Goal: Transaction & Acquisition: Purchase product/service

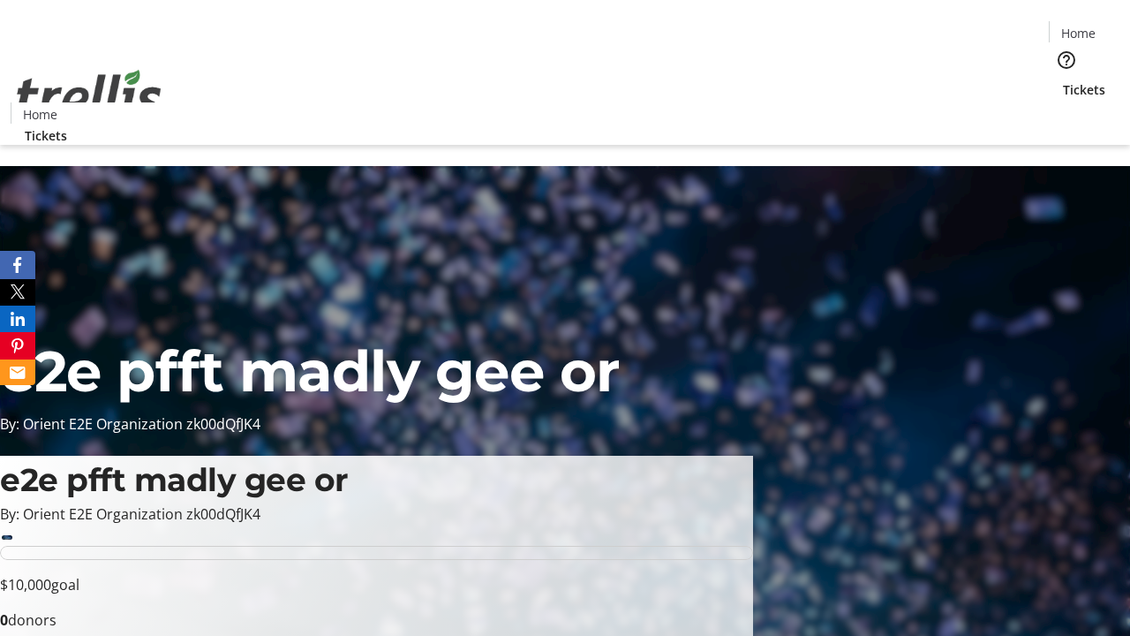
click at [1063, 80] on span "Tickets" at bounding box center [1084, 89] width 42 height 19
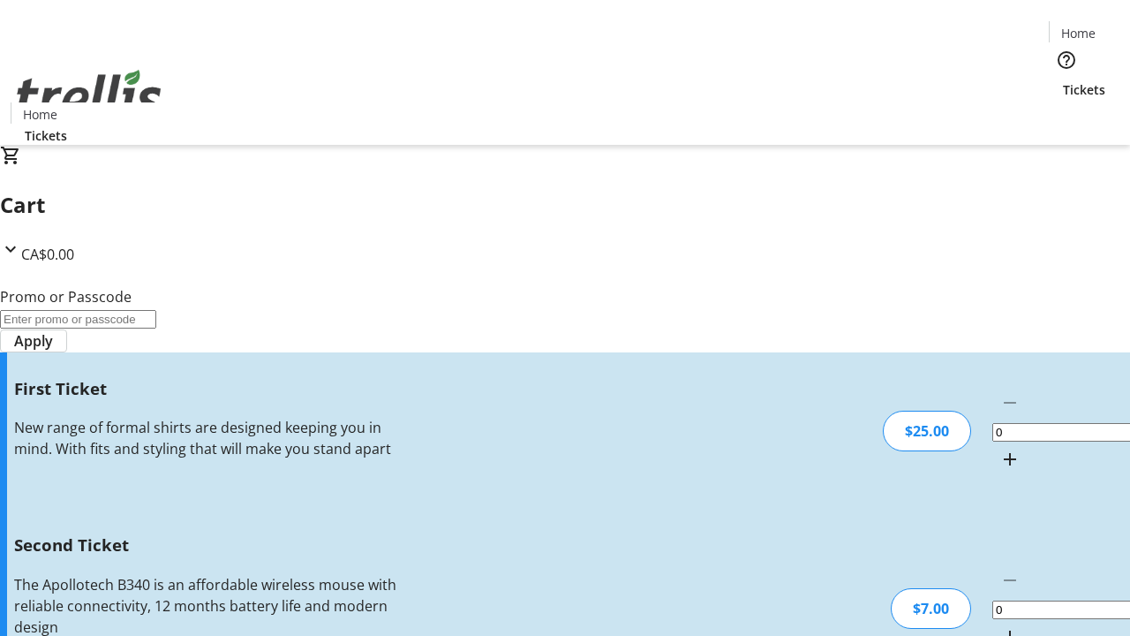
click at [999, 448] on mat-icon "Increment by one" at bounding box center [1009, 458] width 21 height 21
type input "1"
click at [999, 626] on mat-icon "Increment by one" at bounding box center [1009, 636] width 21 height 21
type input "2"
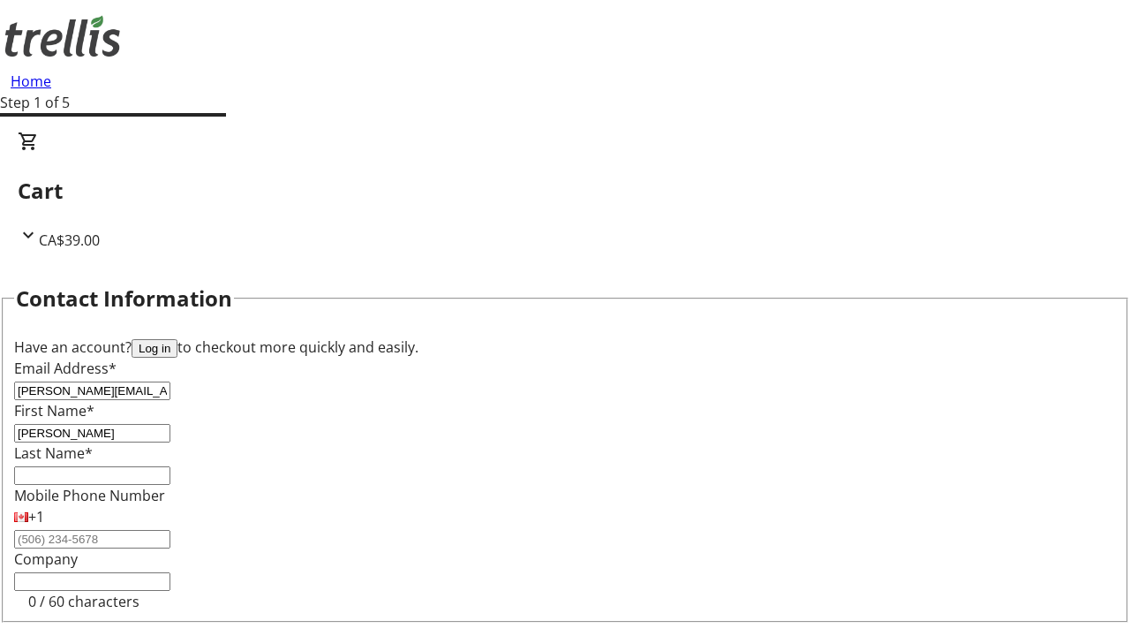
type input "[PERSON_NAME]"
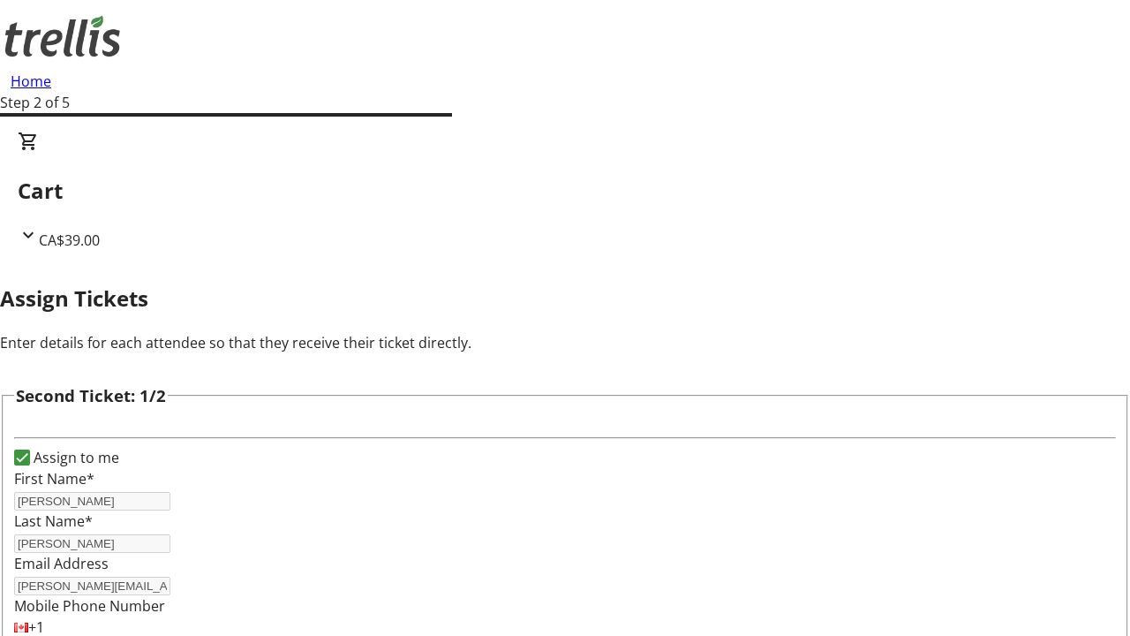
type input "[PERSON_NAME]"
type input "[PERSON_NAME][EMAIL_ADDRESS][DOMAIN_NAME]"
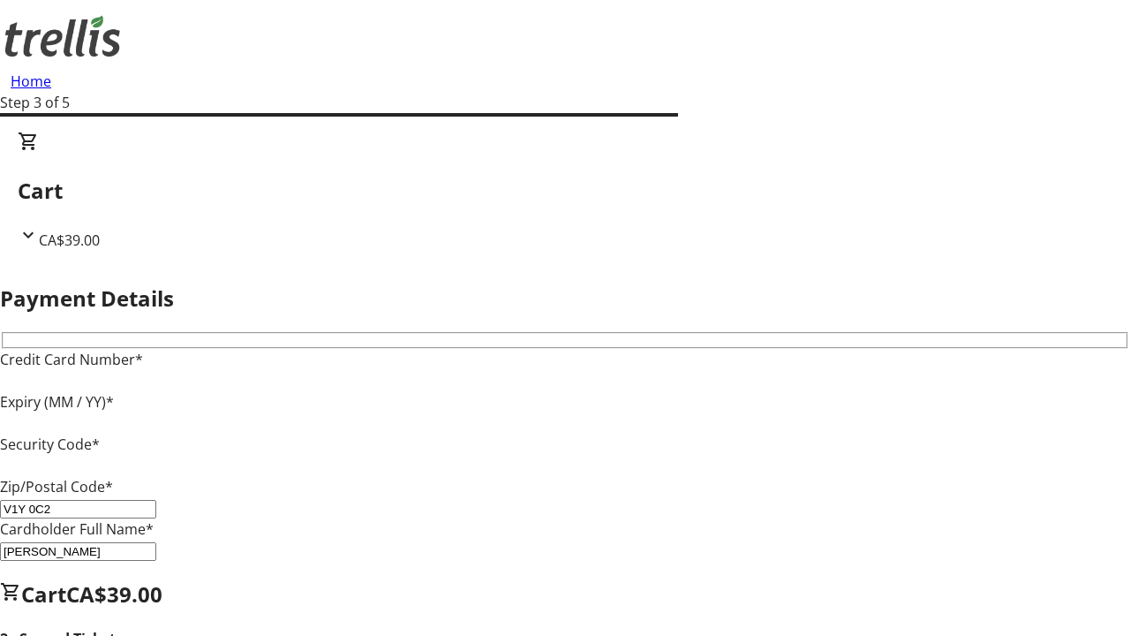
type input "V1Y 0C2"
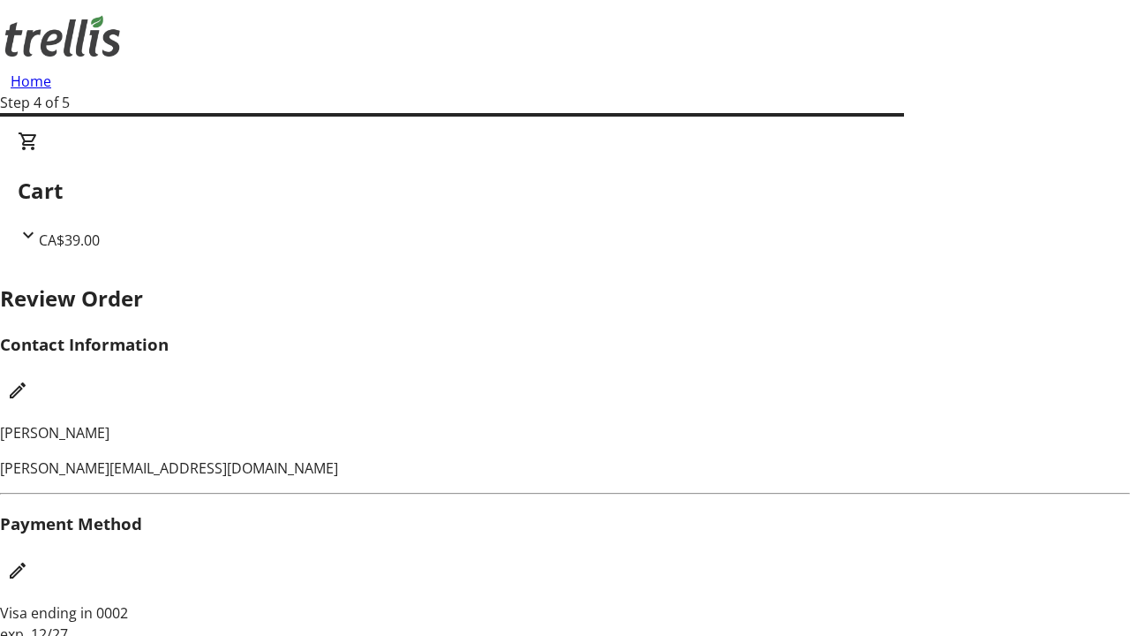
click at [28, 380] on mat-icon "Edit Contact Information" at bounding box center [17, 390] width 21 height 21
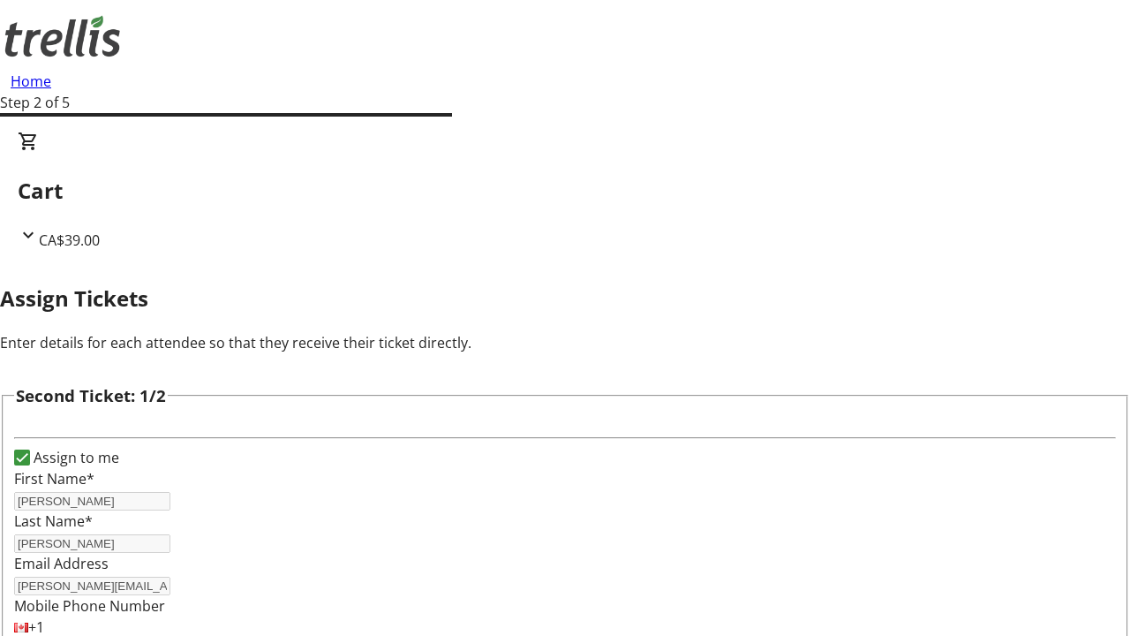
type input "New"
type input "Name"
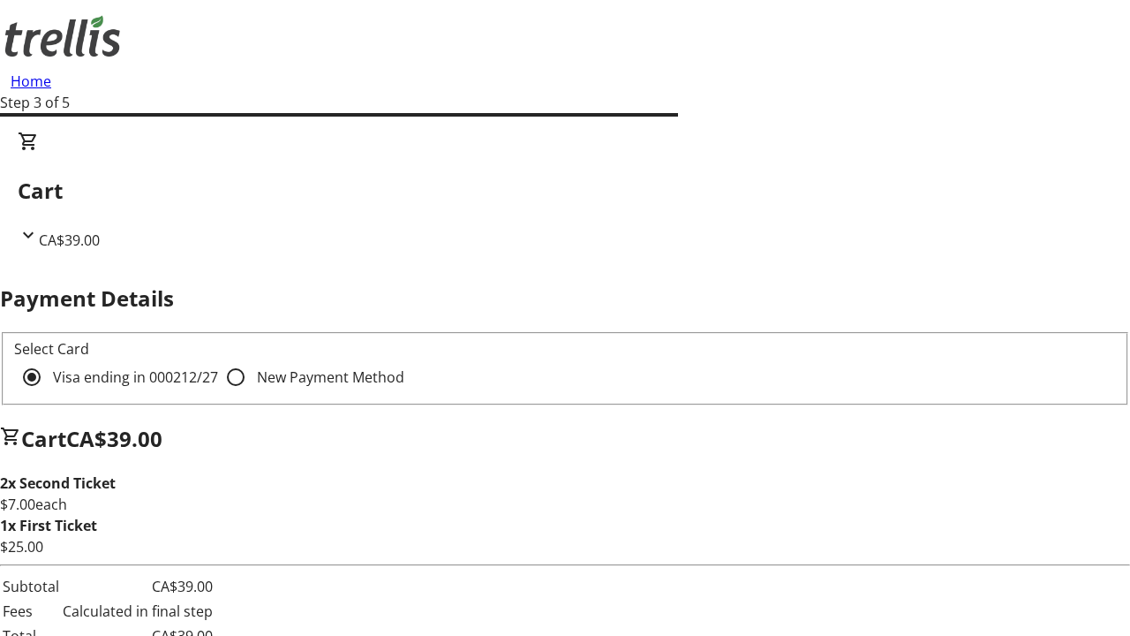
click at [218, 359] on input "New Payment Method" at bounding box center [235, 376] width 35 height 35
radio input "true"
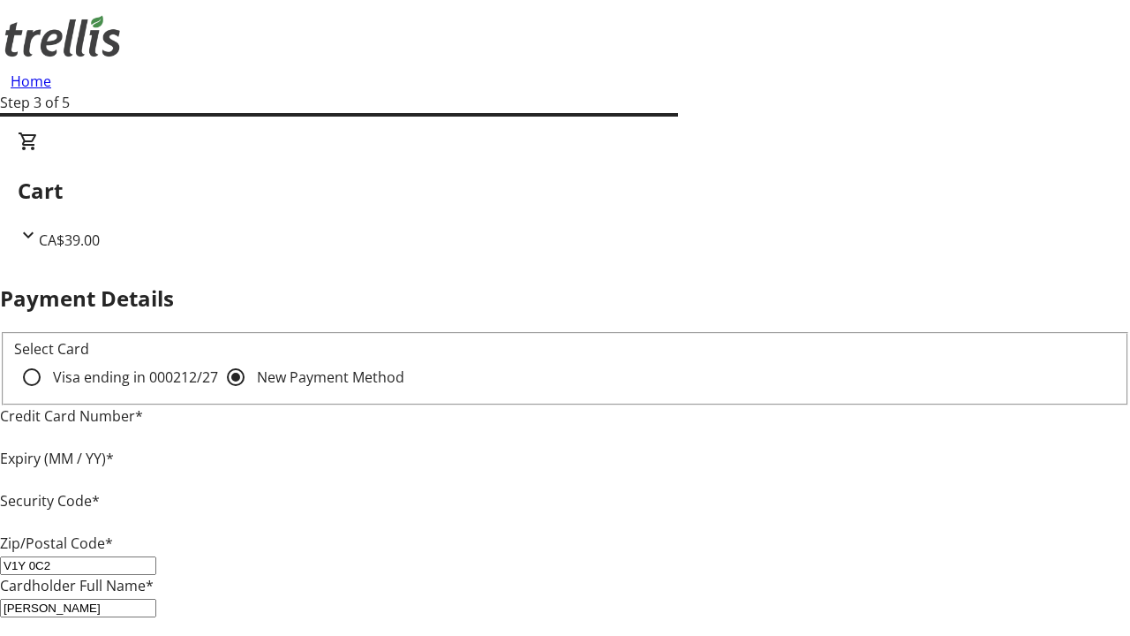
type input "V1Y 0C2"
